Goal: Transaction & Acquisition: Book appointment/travel/reservation

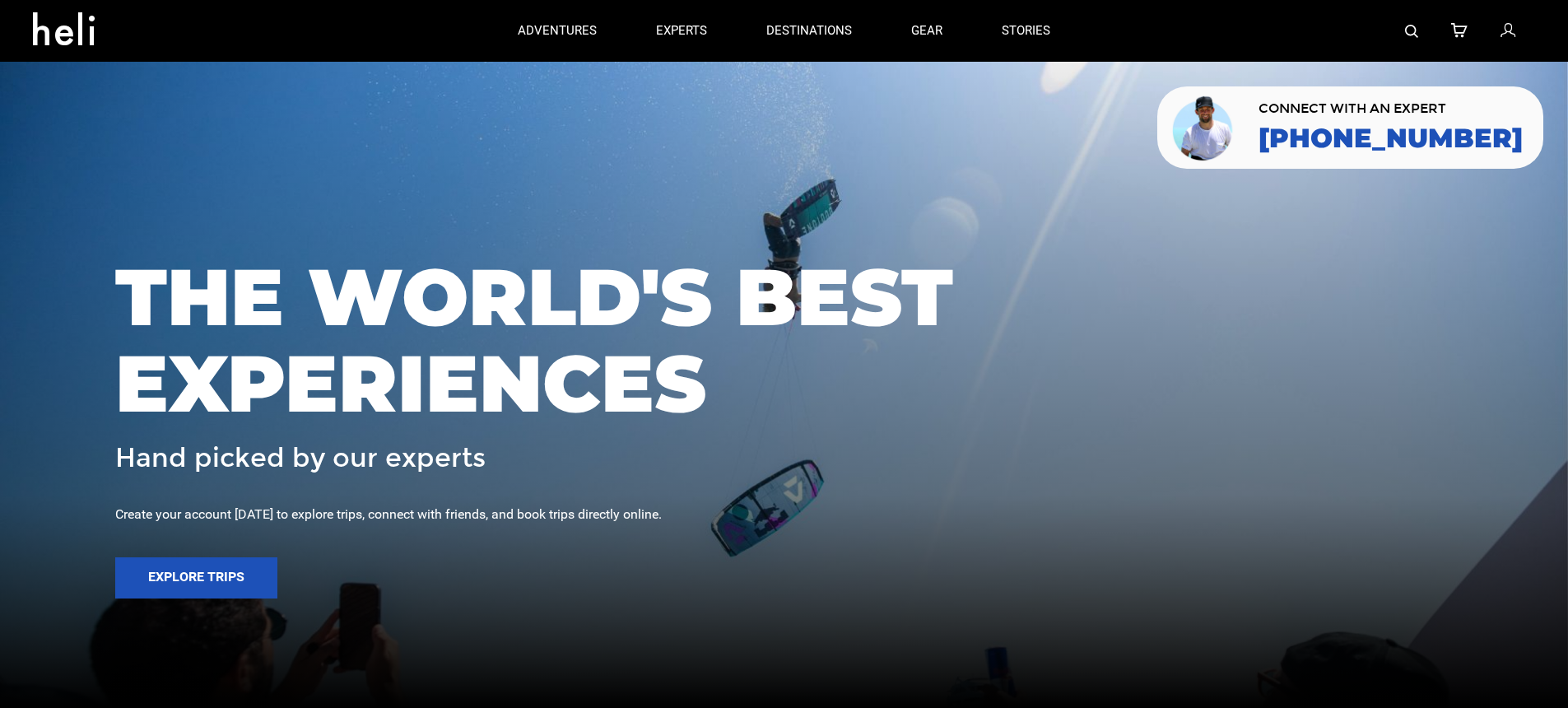
click at [1407, 33] on img at bounding box center [1411, 32] width 13 height 13
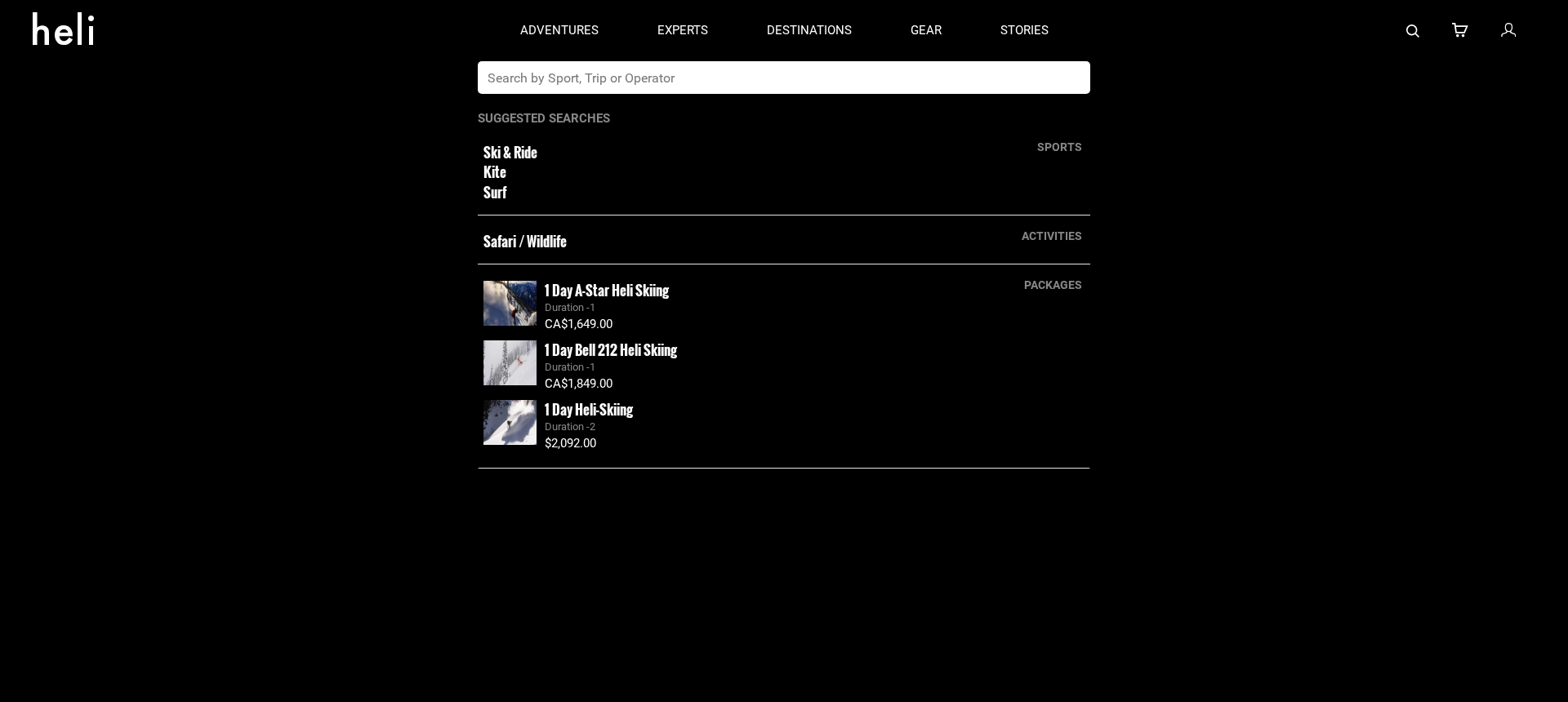
click at [894, 91] on input "text" at bounding box center [767, 77] width 579 height 33
paste input "[GEOGRAPHIC_DATA]"
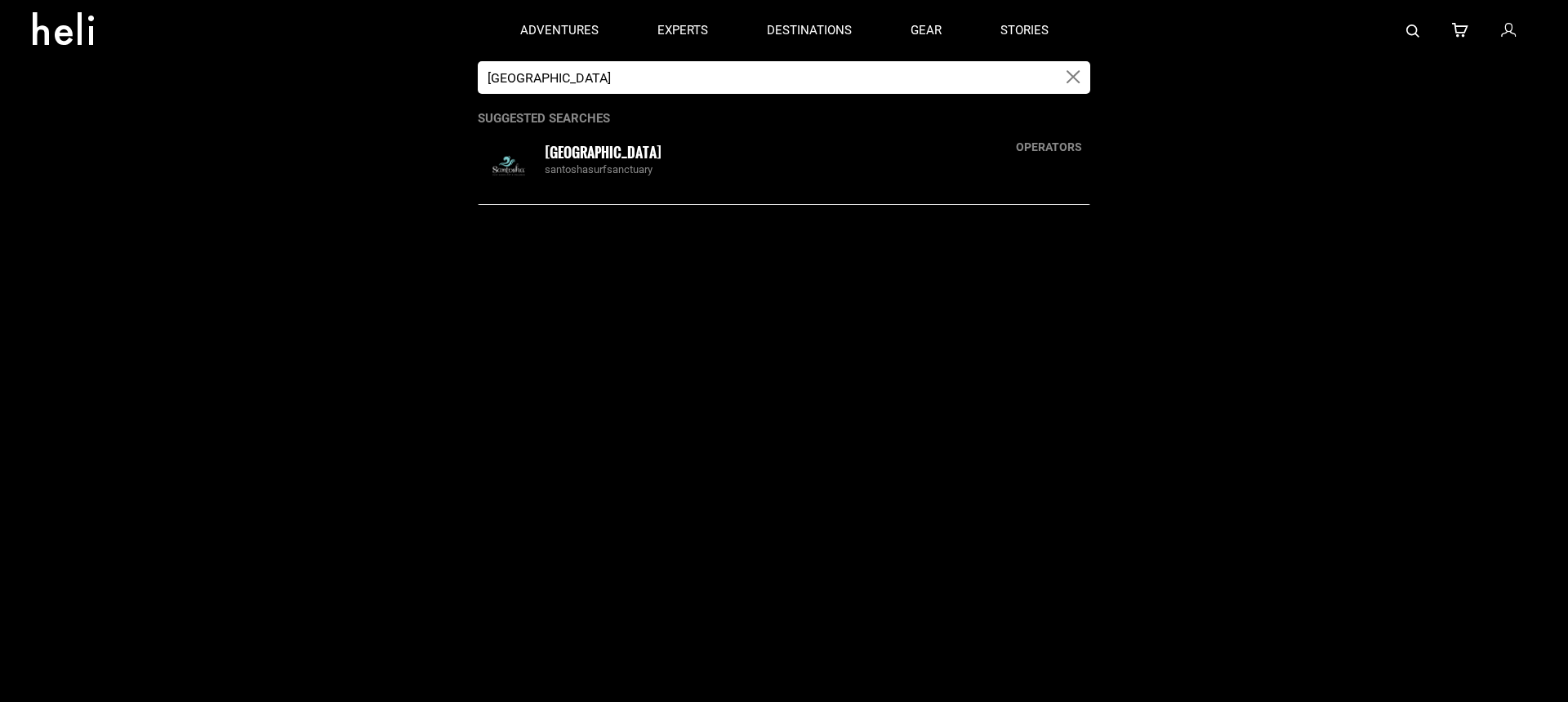
type input "[GEOGRAPHIC_DATA]"
click at [758, 159] on div "Santosha Surf Sanctuary santoshasurfsanctuary" at bounding box center [814, 160] width 539 height 35
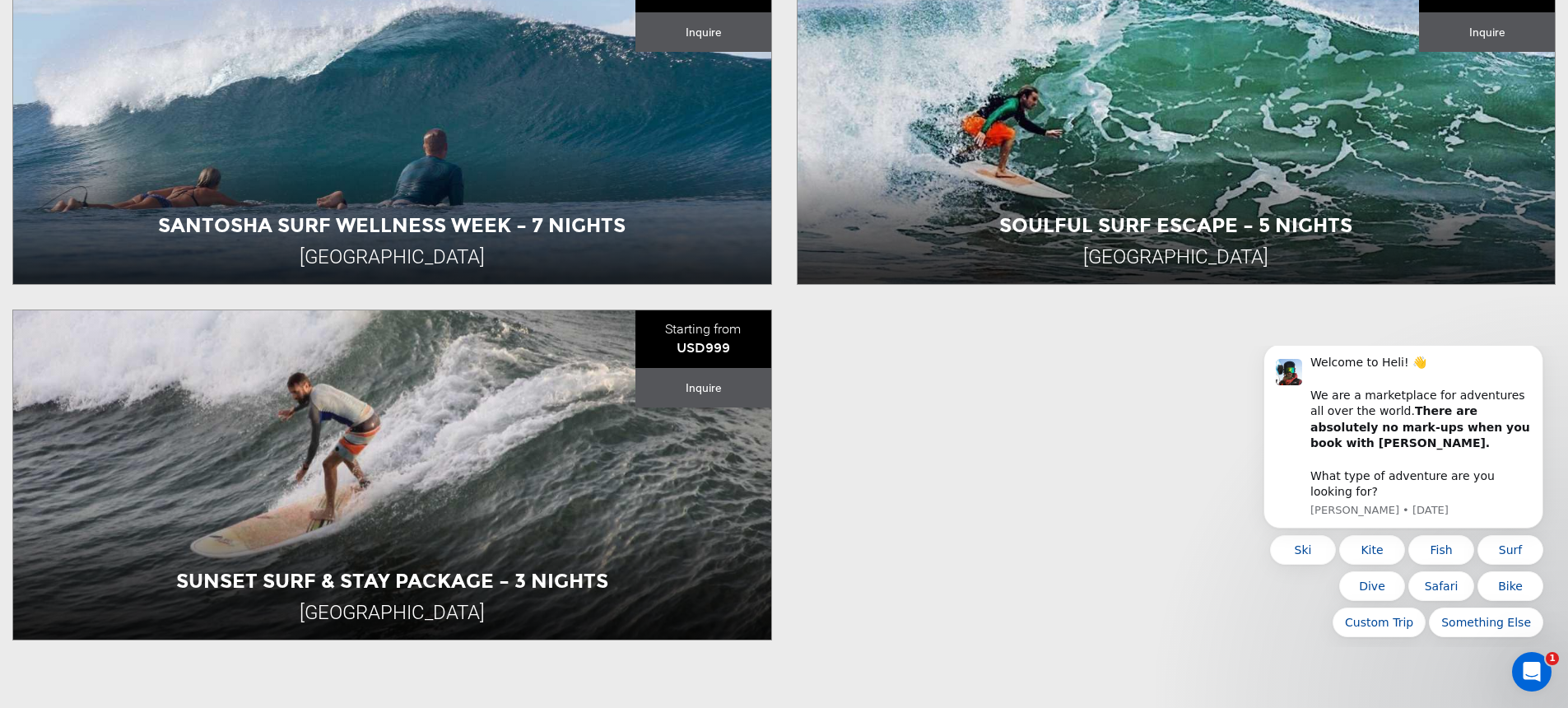
scroll to position [393, 0]
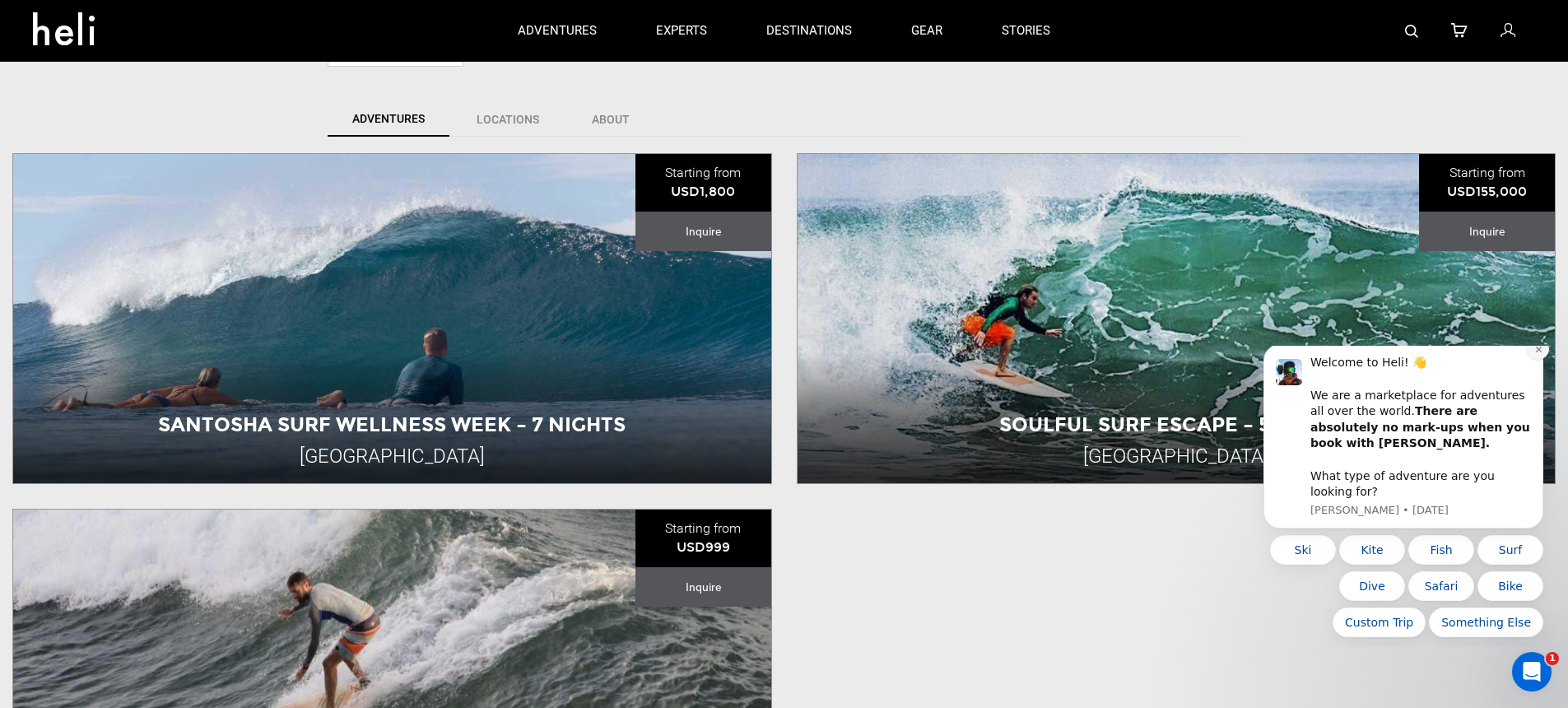
click at [1536, 354] on icon "Dismiss notification" at bounding box center [1538, 349] width 9 height 9
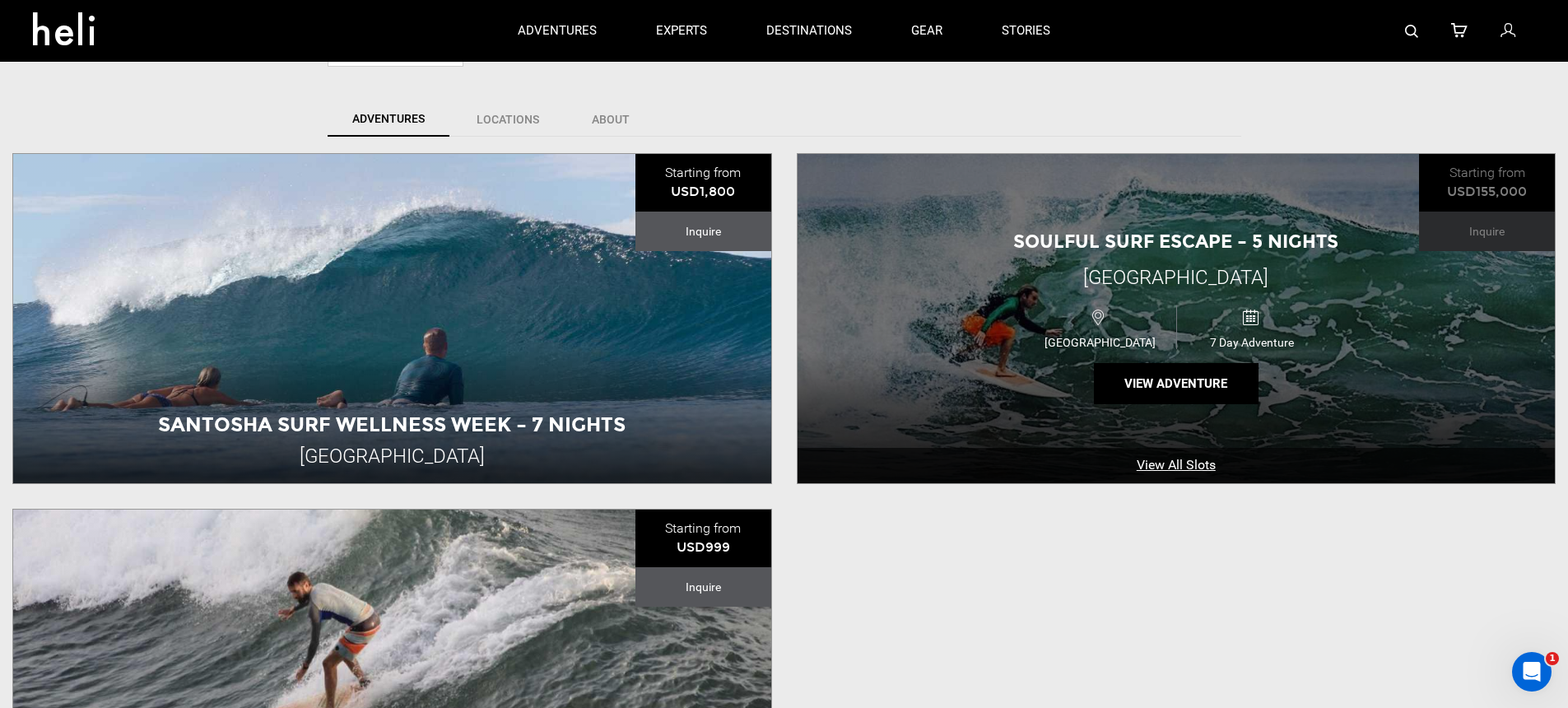
click at [973, 328] on div "[GEOGRAPHIC_DATA] 7 Day Adventure" at bounding box center [1176, 327] width 454 height 55
